Goal: Information Seeking & Learning: Find specific fact

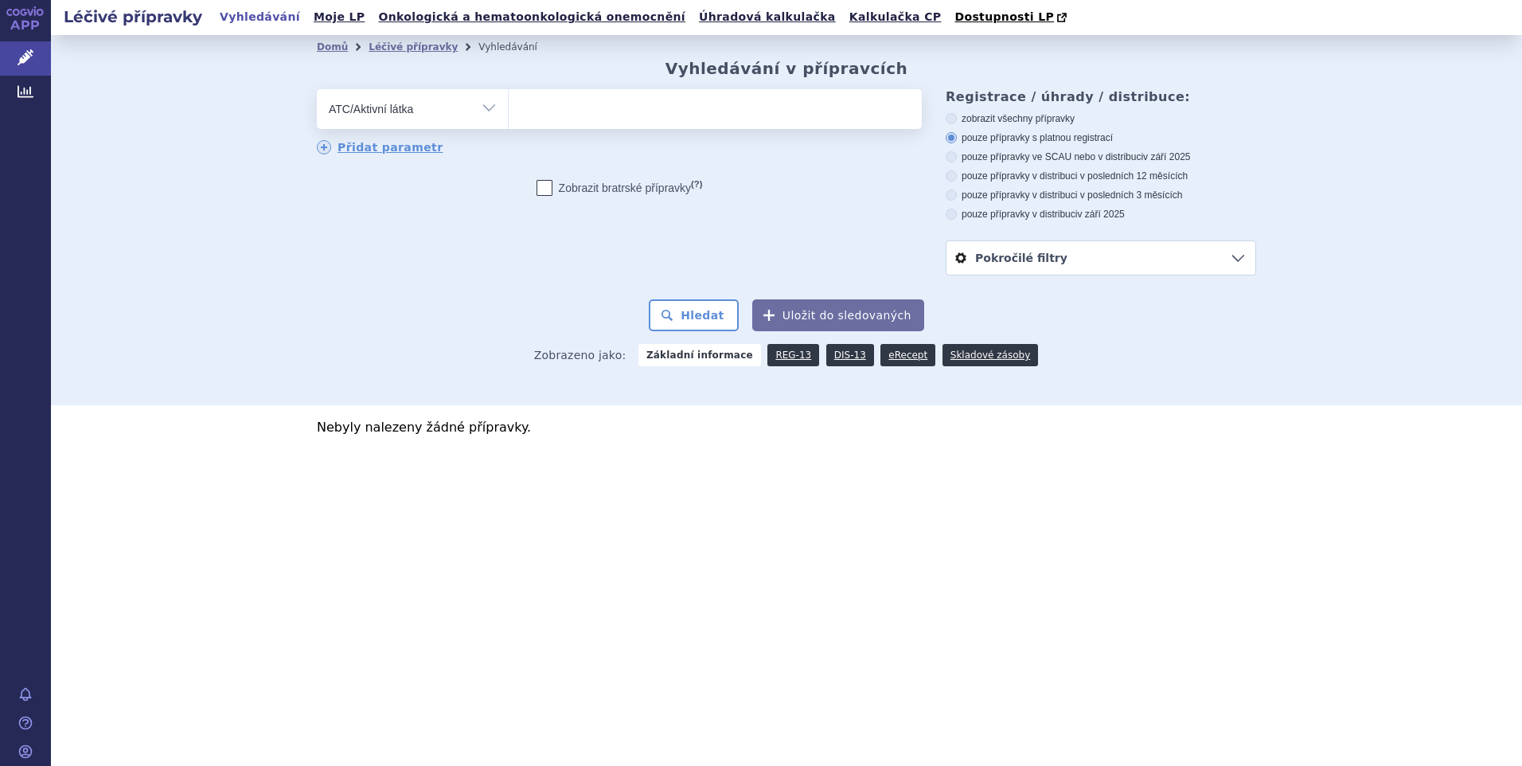
click at [488, 103] on select "Vše Přípravek/SUKL kód MAH VPOIS ATC/Aktivní látka Léková forma Síla" at bounding box center [412, 107] width 191 height 36
click at [317, 90] on select "Vše Přípravek/SUKL kód MAH VPOIS ATC/Aktivní látka Léková forma Síla" at bounding box center [412, 107] width 191 height 36
click at [562, 98] on ul at bounding box center [715, 105] width 413 height 33
click at [509, 98] on select at bounding box center [508, 108] width 1 height 40
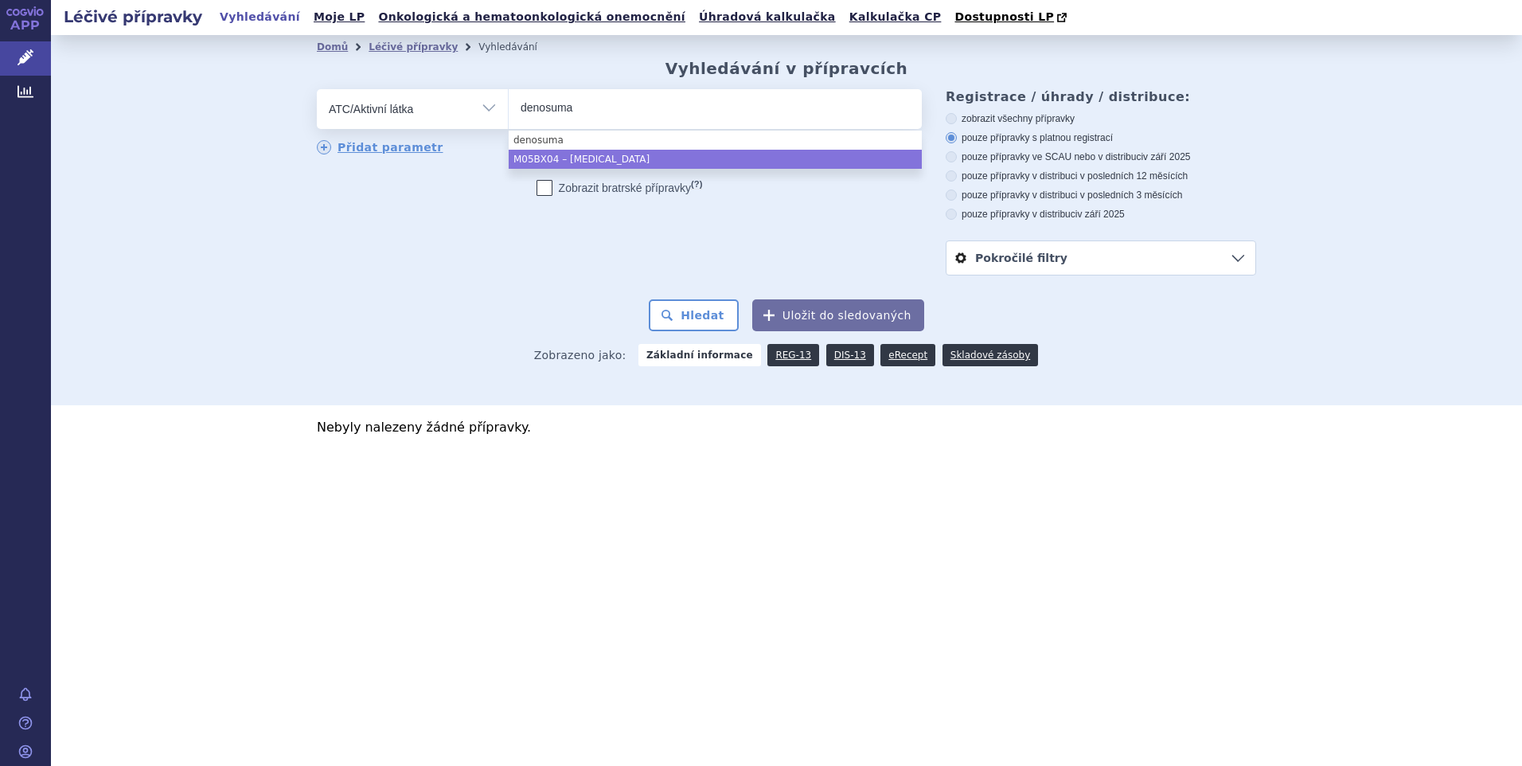
type input "denosuma"
select select "M05BX04"
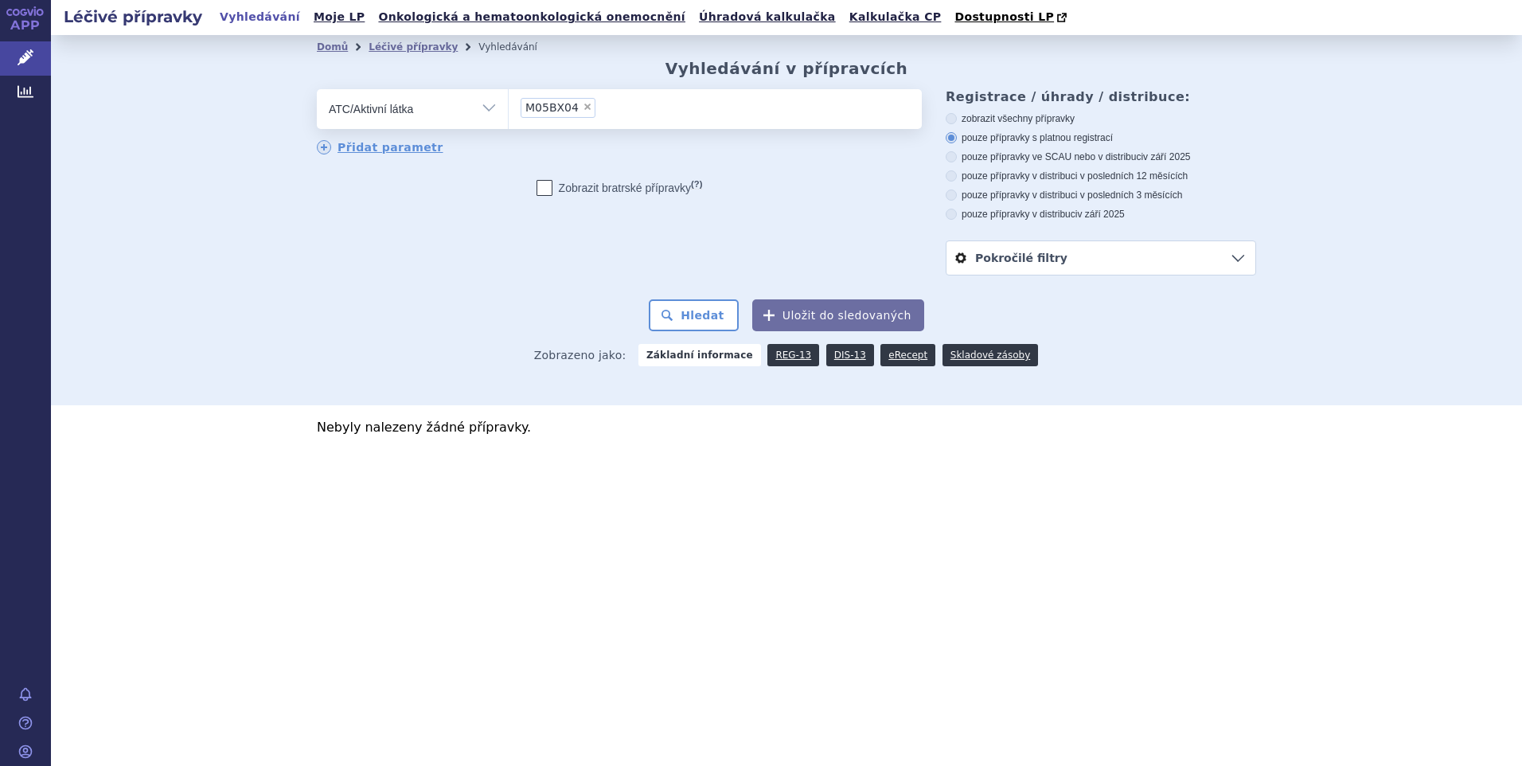
drag, startPoint x: 955, startPoint y: 211, endPoint x: 763, endPoint y: 271, distance: 201.7
click at [954, 212] on label "pouze přípravky v distribuci v září 2025" at bounding box center [1101, 214] width 310 height 13
click at [951, 213] on icon at bounding box center [951, 214] width 11 height 11
click at [951, 213] on input "pouze přípravky v distribuci v září 2025" at bounding box center [952, 216] width 10 height 10
radio input "true"
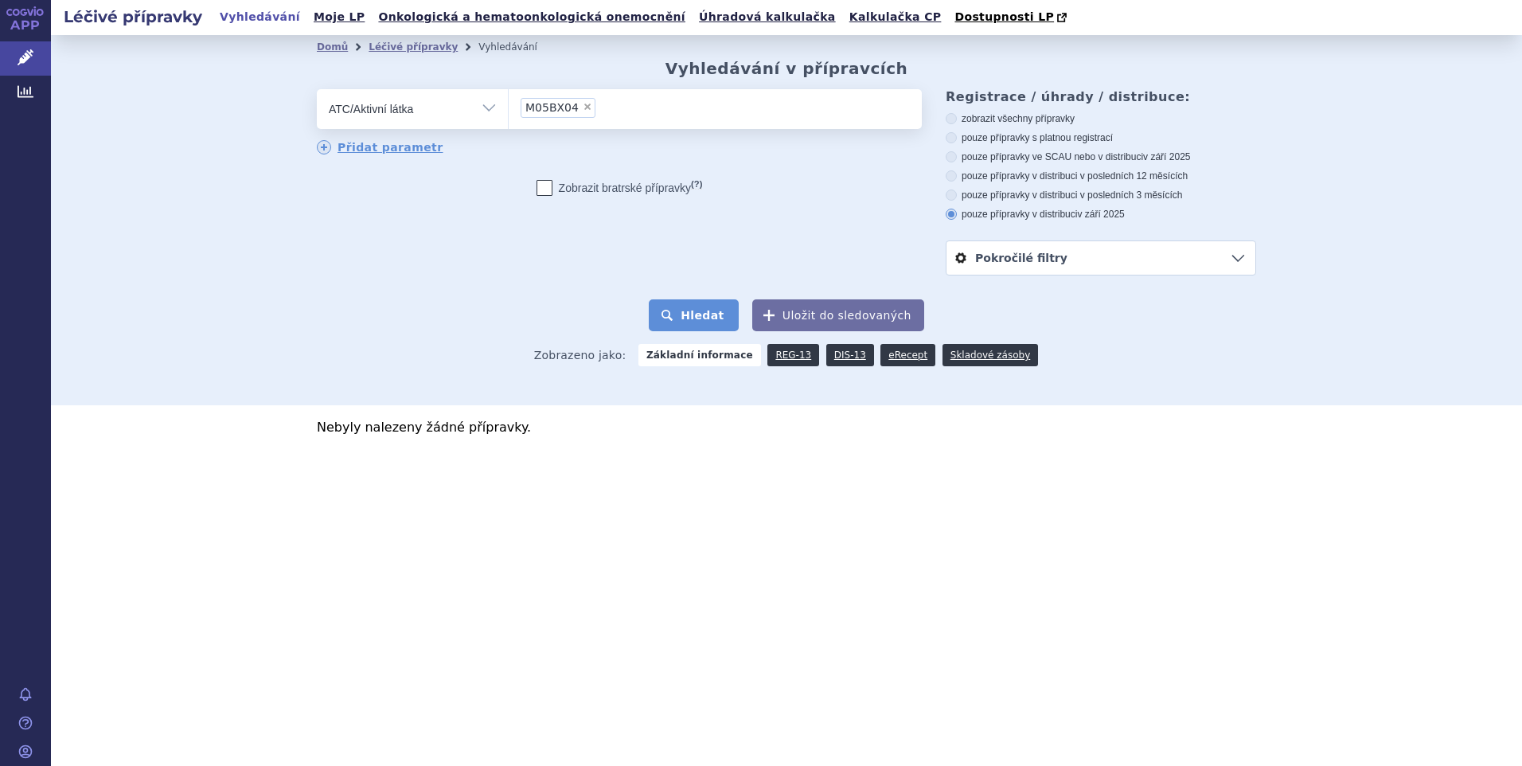
click at [708, 313] on button "Hledat" at bounding box center [694, 315] width 90 height 32
